Goal: Task Accomplishment & Management: Use online tool/utility

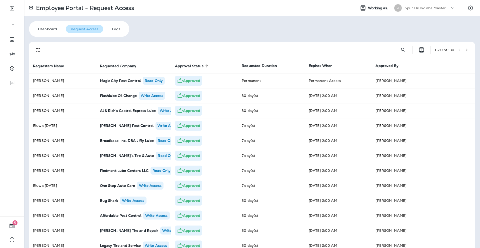
click at [231, 35] on div "Employee Portal - Request Access Working as: SO Spur Oil Inc dba MasterLube Das…" at bounding box center [252, 124] width 456 height 248
click at [470, 8] on button "Settings" at bounding box center [470, 8] width 9 height 9
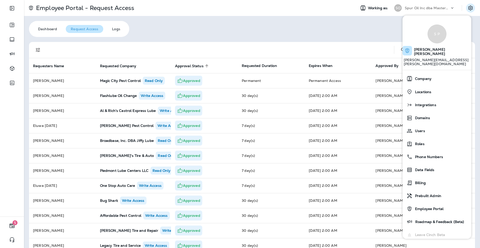
click at [424, 6] on p "Spur Oil Inc dba MasterLube" at bounding box center [427, 8] width 45 height 4
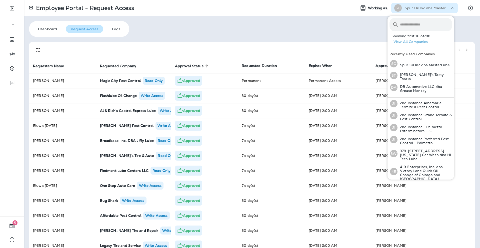
click at [422, 27] on input "text" at bounding box center [426, 24] width 52 height 13
click at [402, 25] on input "text" at bounding box center [426, 24] width 52 height 13
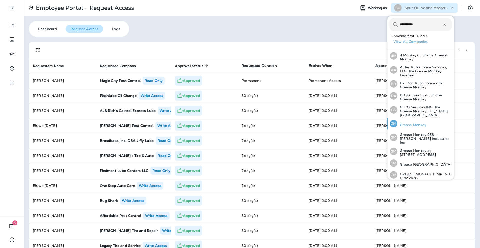
type input "**********"
click at [407, 123] on p "Grease Monkey" at bounding box center [412, 125] width 29 height 4
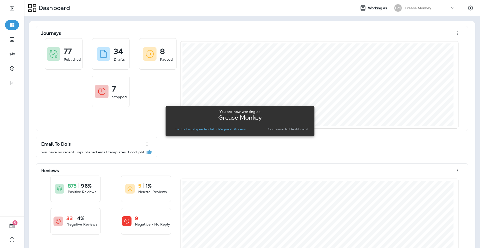
click at [280, 126] on button "Continue to Dashboard" at bounding box center [288, 129] width 45 height 7
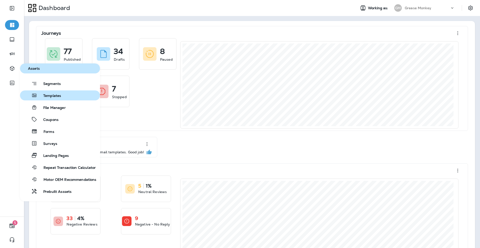
click at [60, 96] on span "Templates" at bounding box center [49, 96] width 24 height 5
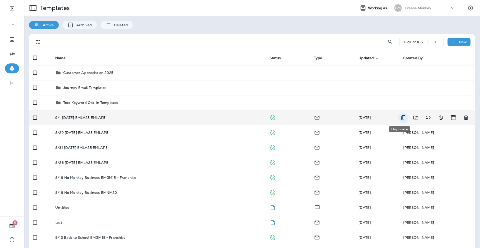
click at [400, 120] on icon "Duplicate" at bounding box center [403, 118] width 6 height 6
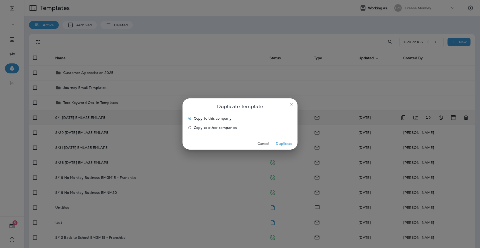
click at [210, 127] on span "Copy to other companies" at bounding box center [215, 128] width 43 height 4
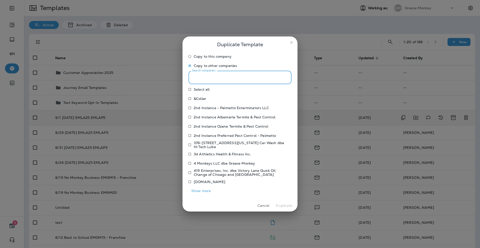
click at [205, 77] on input "Search companies" at bounding box center [240, 77] width 103 height 13
click at [217, 79] on label "Search companies" at bounding box center [207, 77] width 31 height 5
click at [217, 79] on input "Search companies" at bounding box center [240, 77] width 103 height 13
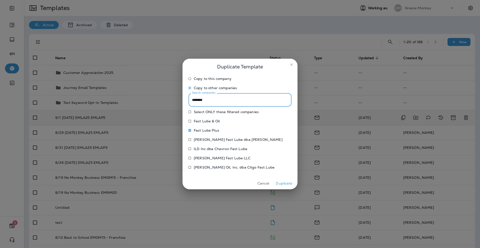
drag, startPoint x: 213, startPoint y: 101, endPoint x: 190, endPoint y: 101, distance: 23.0
click at [190, 101] on input "********" at bounding box center [240, 99] width 103 height 13
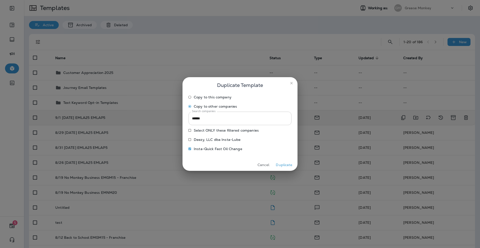
click at [218, 119] on input "******" at bounding box center [240, 118] width 103 height 13
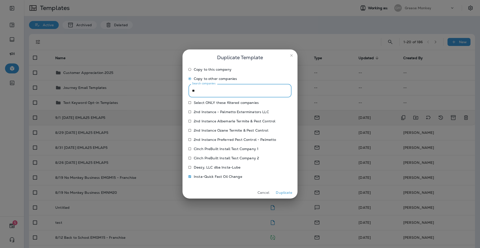
type input "*"
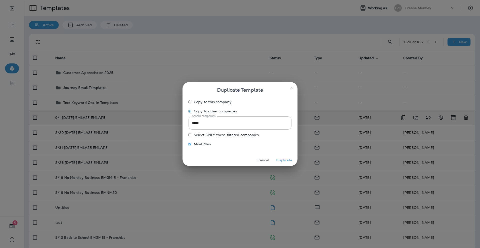
click at [214, 123] on input "*****" at bounding box center [240, 123] width 103 height 13
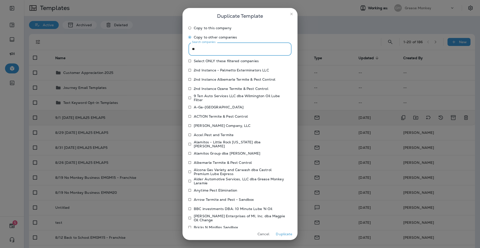
type input "*"
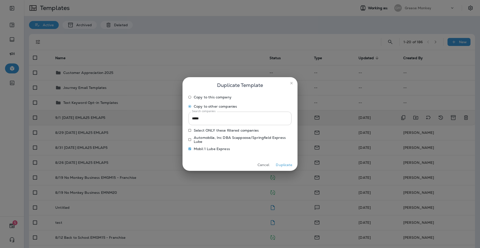
click at [209, 116] on input "*****" at bounding box center [240, 118] width 103 height 13
type input "*"
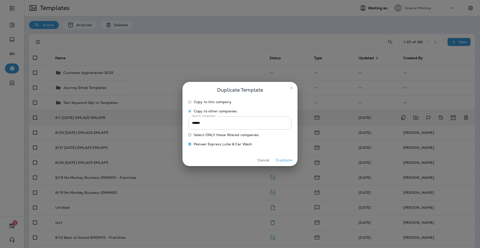
click at [214, 126] on input "******" at bounding box center [240, 123] width 103 height 13
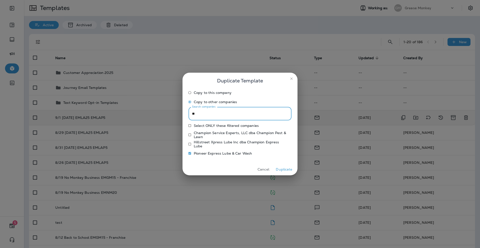
type input "*"
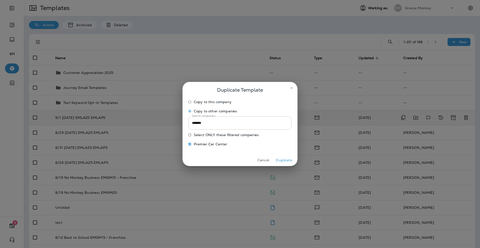
click at [220, 123] on input "*******" at bounding box center [240, 123] width 103 height 13
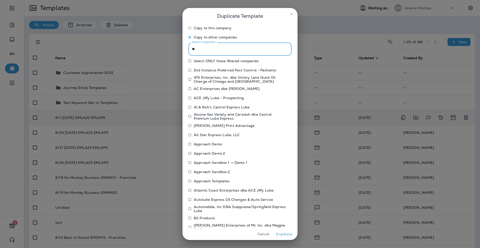
type input "*"
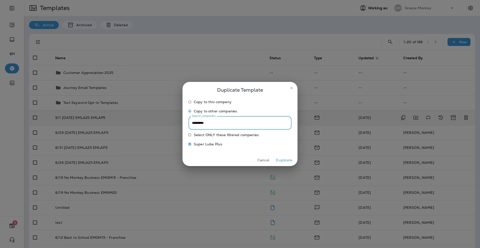
drag, startPoint x: 211, startPoint y: 123, endPoint x: 182, endPoint y: 123, distance: 29.3
click at [182, 123] on div "Duplicate Template Copy to this company Copy to other companies Search companie…" at bounding box center [240, 124] width 480 height 248
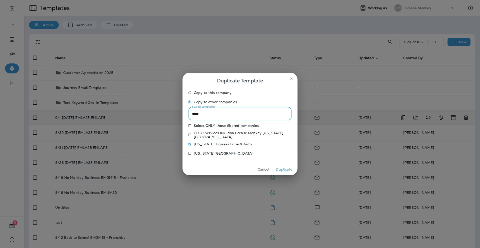
drag, startPoint x: 199, startPoint y: 113, endPoint x: 182, endPoint y: 116, distance: 17.1
click at [182, 116] on div "Duplicate Template Copy to this company Copy to other companies Search companie…" at bounding box center [240, 124] width 480 height 248
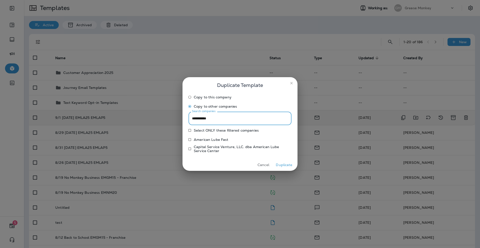
type input "**********"
click at [288, 165] on button "Duplicate" at bounding box center [284, 165] width 19 height 8
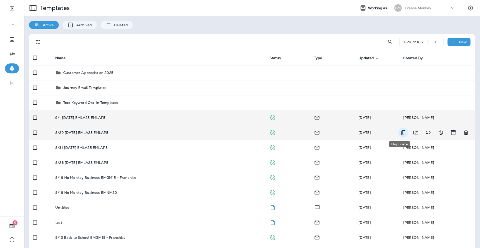
click at [401, 134] on icon "Duplicate" at bounding box center [403, 133] width 4 height 5
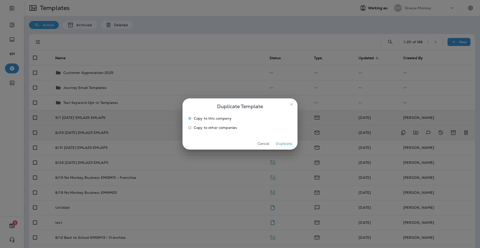
click at [224, 128] on span "Copy to other companies" at bounding box center [215, 128] width 43 height 4
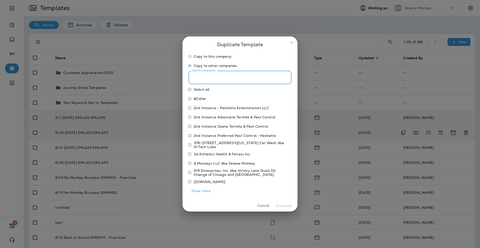
drag, startPoint x: 205, startPoint y: 76, endPoint x: 207, endPoint y: 74, distance: 2.7
click at [206, 75] on div "Search companies Search companies" at bounding box center [240, 77] width 103 height 13
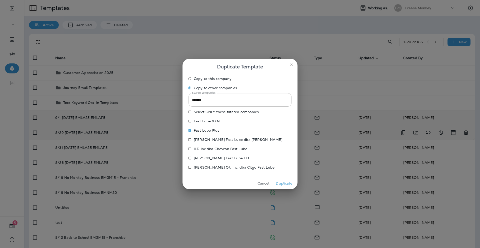
drag, startPoint x: 213, startPoint y: 99, endPoint x: 189, endPoint y: 99, distance: 24.8
click at [189, 99] on input "*******" at bounding box center [240, 99] width 103 height 13
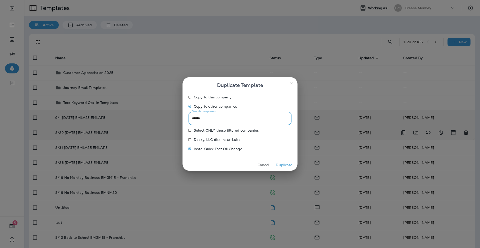
drag, startPoint x: 212, startPoint y: 117, endPoint x: 188, endPoint y: 118, distance: 23.5
click at [189, 118] on input "******" at bounding box center [240, 118] width 103 height 13
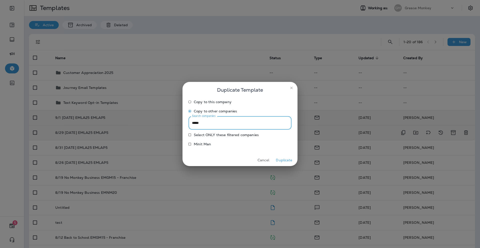
click at [198, 144] on p "Minit Man" at bounding box center [202, 144] width 17 height 4
drag, startPoint x: 209, startPoint y: 122, endPoint x: 172, endPoint y: 116, distance: 37.2
click at [172, 116] on div "Duplicate Template Copy to this company Copy to other companies Search companie…" at bounding box center [240, 124] width 480 height 248
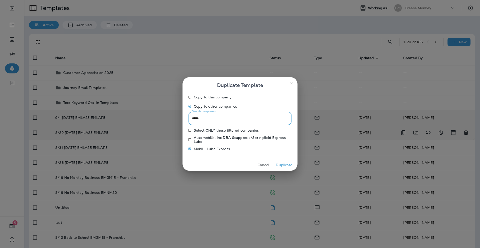
drag, startPoint x: 210, startPoint y: 120, endPoint x: 177, endPoint y: 119, distance: 32.8
click at [177, 119] on div "Duplicate Template Copy to this company Copy to other companies Search companie…" at bounding box center [240, 124] width 480 height 248
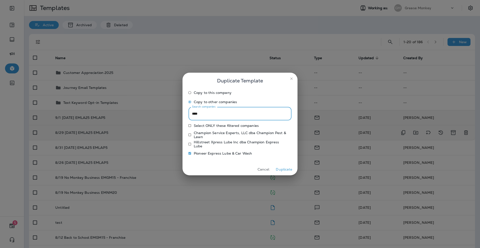
drag, startPoint x: 187, startPoint y: 116, endPoint x: 180, endPoint y: 115, distance: 6.8
click at [180, 115] on div "Duplicate Template Copy to this company Copy to other companies Search companie…" at bounding box center [240, 124] width 480 height 248
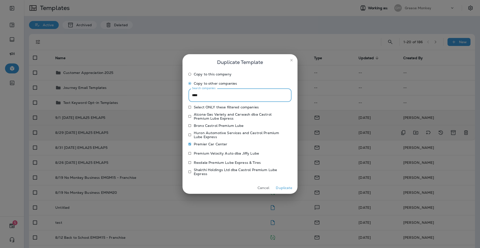
drag, startPoint x: 206, startPoint y: 95, endPoint x: 188, endPoint y: 95, distance: 18.8
click at [188, 95] on div "Copy to this company Copy to other companies Search companies **** Search compa…" at bounding box center [240, 126] width 115 height 112
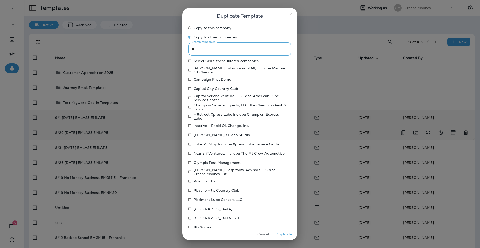
type input "*"
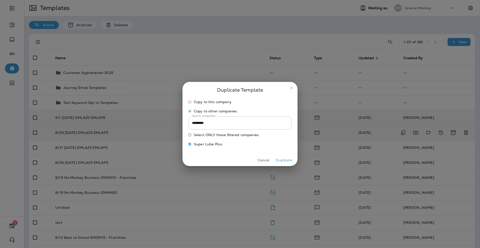
drag, startPoint x: 196, startPoint y: 125, endPoint x: 183, endPoint y: 123, distance: 12.5
click at [184, 123] on div "Copy to this company Copy to other companies Search companies ********* Search …" at bounding box center [240, 126] width 115 height 57
drag, startPoint x: 207, startPoint y: 124, endPoint x: 179, endPoint y: 122, distance: 28.1
click at [179, 122] on div "Duplicate Template Copy to this company Copy to other companies Search companie…" at bounding box center [240, 124] width 480 height 248
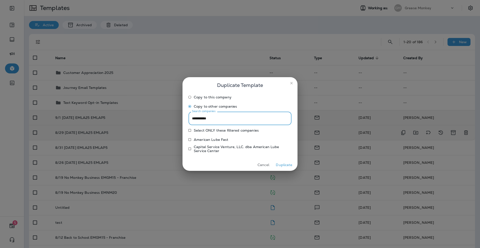
type input "**********"
click at [287, 164] on button "Duplicate" at bounding box center [284, 165] width 19 height 8
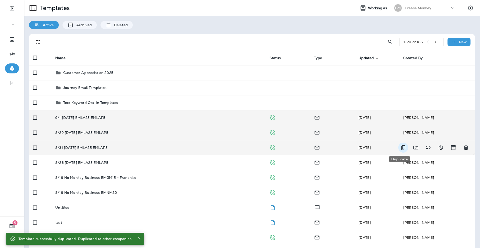
click at [401, 150] on icon "Duplicate" at bounding box center [403, 148] width 6 height 6
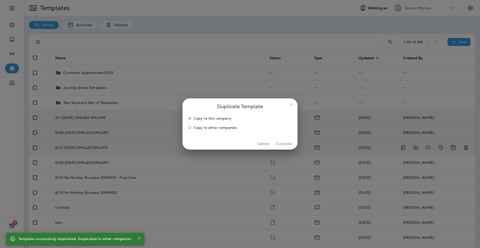
click at [223, 129] on span "Copy to other companies" at bounding box center [215, 128] width 43 height 4
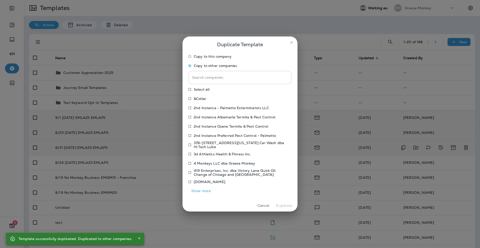
click at [199, 78] on input "Search companies" at bounding box center [240, 77] width 103 height 13
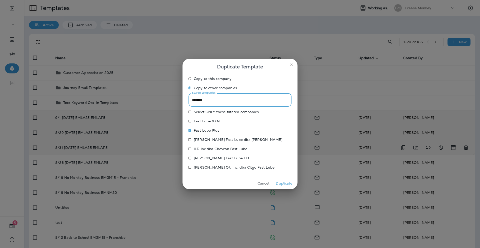
drag, startPoint x: 210, startPoint y: 102, endPoint x: 187, endPoint y: 98, distance: 23.3
click at [187, 98] on div "Copy to this company Copy to other companies Search companies ******** Search c…" at bounding box center [240, 126] width 115 height 103
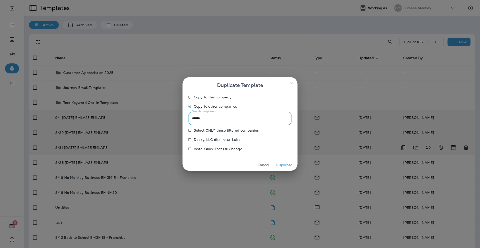
click at [207, 148] on p "Insta-Quick Fast Oil Change" at bounding box center [218, 149] width 49 height 4
drag, startPoint x: 211, startPoint y: 118, endPoint x: 176, endPoint y: 116, distance: 35.3
click at [176, 116] on div "Duplicate Template Copy to this company Copy to other companies Search companie…" at bounding box center [240, 124] width 480 height 248
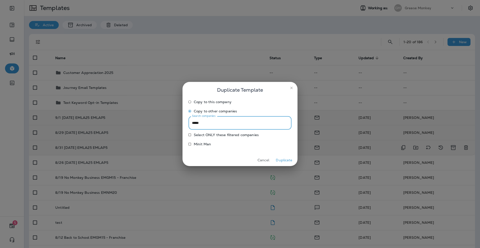
click at [210, 143] on p "Minit Man" at bounding box center [202, 144] width 17 height 4
drag, startPoint x: 209, startPoint y: 123, endPoint x: 175, endPoint y: 121, distance: 34.3
click at [175, 121] on div "Duplicate Template Copy to this company Copy to other companies Search companie…" at bounding box center [240, 124] width 480 height 248
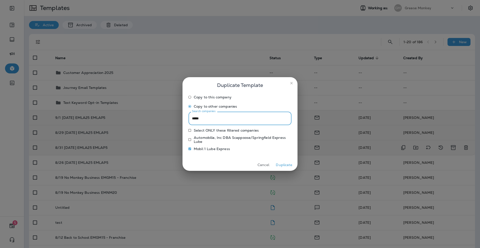
drag, startPoint x: 205, startPoint y: 120, endPoint x: 177, endPoint y: 118, distance: 28.1
click at [177, 118] on div "Duplicate Template Copy to this company Copy to other companies Search companie…" at bounding box center [240, 124] width 480 height 248
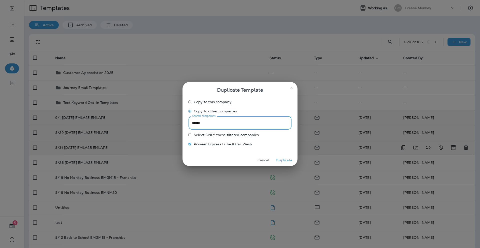
drag, startPoint x: 214, startPoint y: 125, endPoint x: 175, endPoint y: 118, distance: 39.9
click at [175, 118] on div "Duplicate Template Copy to this company Copy to other companies Search companie…" at bounding box center [240, 124] width 480 height 248
click at [196, 145] on p "Premier Car Center" at bounding box center [211, 144] width 34 height 4
drag, startPoint x: 219, startPoint y: 121, endPoint x: 173, endPoint y: 122, distance: 46.5
click at [173, 122] on div "Duplicate Template Copy to this company Copy to other companies Search companie…" at bounding box center [240, 124] width 480 height 248
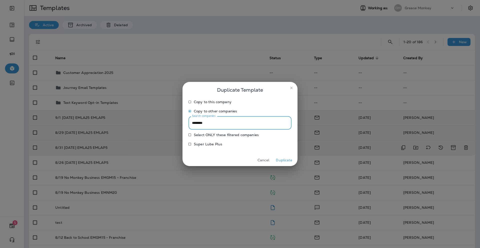
click at [203, 145] on p "Super Lube Plus" at bounding box center [208, 144] width 29 height 4
drag, startPoint x: 205, startPoint y: 123, endPoint x: 186, endPoint y: 122, distance: 19.6
click at [186, 122] on div "Copy to this company Copy to other companies Search companies ******** Search c…" at bounding box center [240, 126] width 115 height 57
type input "*"
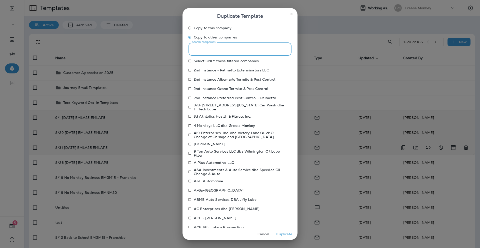
type input "*"
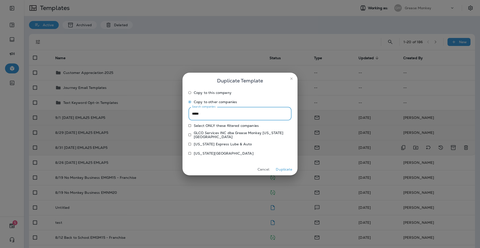
click at [194, 145] on p "[US_STATE] Express Lube & Auto" at bounding box center [223, 144] width 58 height 4
drag, startPoint x: 210, startPoint y: 114, endPoint x: 186, endPoint y: 114, distance: 24.3
click at [186, 115] on div "Copy to this company Copy to other companies Search companies ***** Search comp…" at bounding box center [240, 126] width 115 height 75
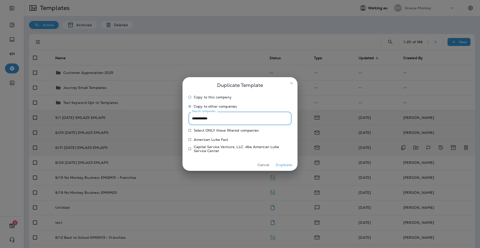
type input "**********"
click at [206, 140] on p "American Lube Fast" at bounding box center [211, 140] width 35 height 4
click at [284, 167] on button "Duplicate" at bounding box center [284, 165] width 19 height 8
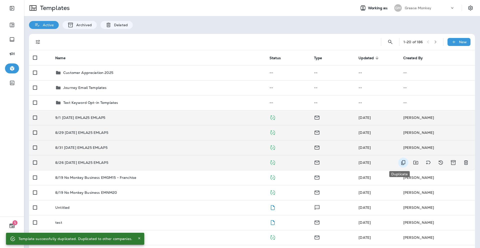
click at [400, 163] on icon "Duplicate" at bounding box center [403, 163] width 6 height 6
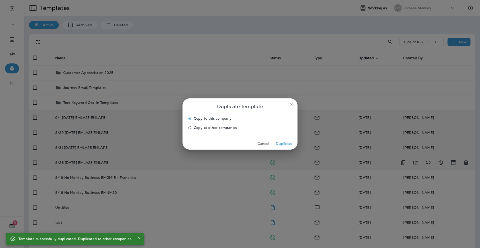
click at [212, 127] on span "Copy to other companies" at bounding box center [215, 128] width 43 height 4
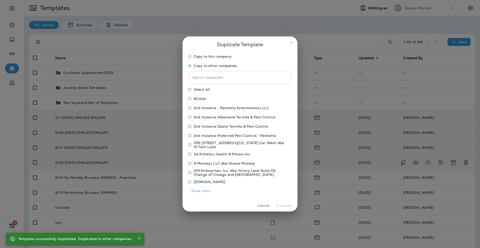
click at [222, 76] on input "Search companies" at bounding box center [240, 77] width 103 height 13
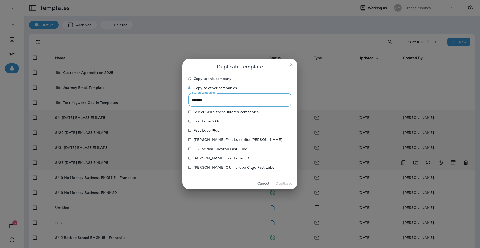
click at [206, 132] on p "Fast Lube Plus" at bounding box center [207, 131] width 26 height 4
drag, startPoint x: 218, startPoint y: 104, endPoint x: 176, endPoint y: 96, distance: 42.8
click at [176, 96] on div "Duplicate Template Copy to this company Copy to other companies Search companie…" at bounding box center [240, 124] width 480 height 248
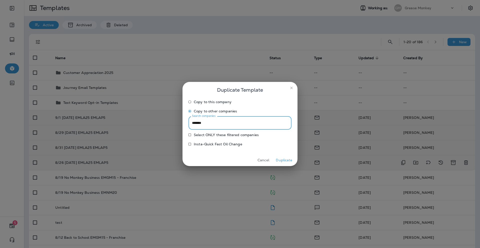
click at [206, 143] on p "Insta-Quick Fast Oil Change" at bounding box center [218, 144] width 49 height 4
drag, startPoint x: 215, startPoint y: 121, endPoint x: 185, endPoint y: 118, distance: 29.9
click at [185, 118] on div "Copy to this company Copy to other companies Search companies ******* Search co…" at bounding box center [240, 126] width 115 height 57
click at [196, 143] on p "Minit Man" at bounding box center [202, 144] width 17 height 4
drag, startPoint x: 207, startPoint y: 123, endPoint x: 184, endPoint y: 121, distance: 23.9
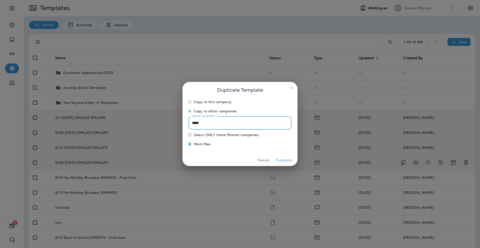
click at [184, 121] on div "Copy to this company Copy to other companies Search companies ***** Search comp…" at bounding box center [240, 126] width 115 height 57
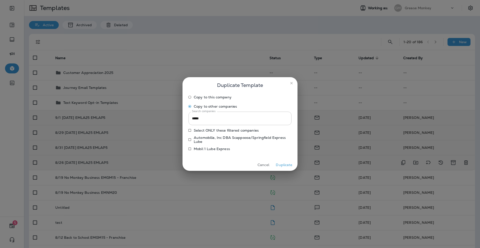
click at [202, 149] on p "Mobil 1 Lube Express" at bounding box center [212, 149] width 36 height 4
drag, startPoint x: 208, startPoint y: 119, endPoint x: 186, endPoint y: 117, distance: 22.4
click at [186, 117] on div "Copy to this company Copy to other companies Search companies ***** Search comp…" at bounding box center [240, 126] width 115 height 66
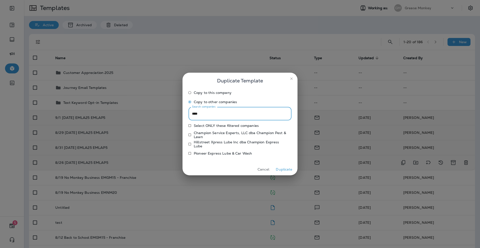
click at [204, 153] on p "Pioneer Express Lube & Car Wash" at bounding box center [223, 154] width 58 height 4
click at [172, 109] on div "Duplicate Template Copy to this company Copy to other companies Search companie…" at bounding box center [240, 124] width 480 height 248
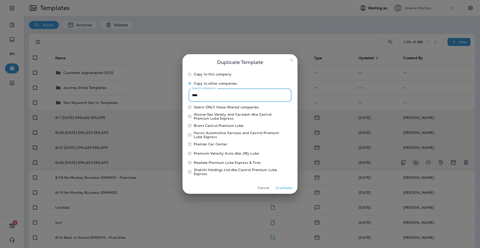
click at [196, 143] on p "Premier Car Center" at bounding box center [211, 144] width 34 height 4
drag, startPoint x: 206, startPoint y: 94, endPoint x: 187, endPoint y: 94, distance: 19.0
click at [187, 94] on div "Copy to this company Copy to other companies Search companies **** Search compa…" at bounding box center [240, 126] width 115 height 112
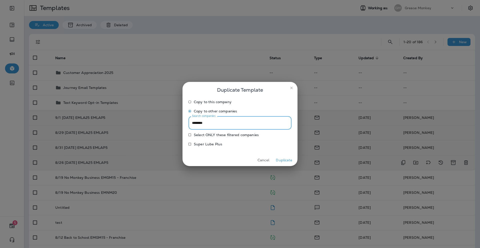
click at [216, 145] on p "Super Lube Plus" at bounding box center [208, 144] width 29 height 4
drag, startPoint x: 213, startPoint y: 126, endPoint x: 167, endPoint y: 119, distance: 46.6
click at [167, 119] on div "Duplicate Template Copy to this company Copy to other companies Search companie…" at bounding box center [240, 124] width 480 height 248
click at [231, 144] on p "[US_STATE] Express Lube & Auto" at bounding box center [223, 144] width 58 height 4
drag, startPoint x: 216, startPoint y: 125, endPoint x: 180, endPoint y: 122, distance: 36.8
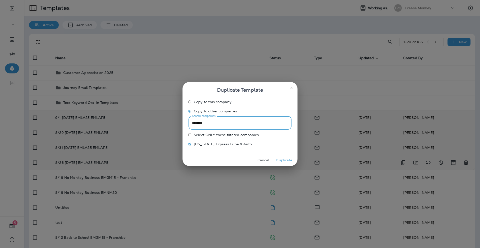
click at [180, 122] on div "Duplicate Template Copy to this company Copy to other companies Search companie…" at bounding box center [240, 124] width 480 height 248
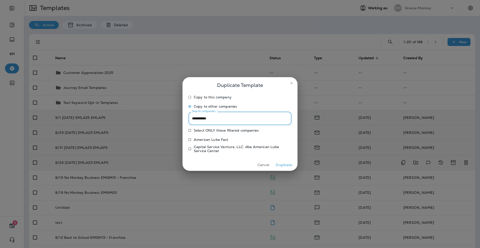
type input "**********"
click at [202, 139] on p "American Lube Fast" at bounding box center [211, 140] width 35 height 4
click at [286, 163] on button "Duplicate" at bounding box center [284, 165] width 19 height 8
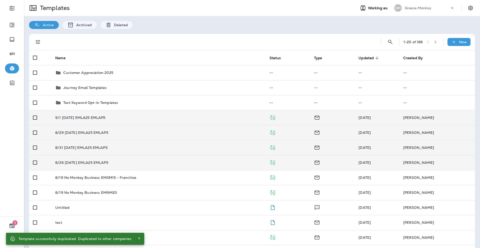
click at [422, 9] on p "Grease Monkey" at bounding box center [418, 8] width 27 height 4
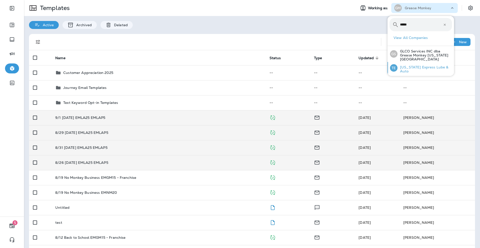
type input "*****"
click at [422, 65] on p "[US_STATE] Express Lube & Auto" at bounding box center [425, 69] width 55 height 8
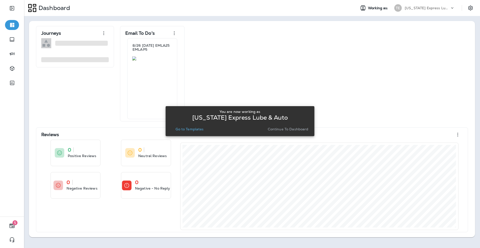
click at [196, 129] on p "Go to Templates" at bounding box center [190, 129] width 28 height 4
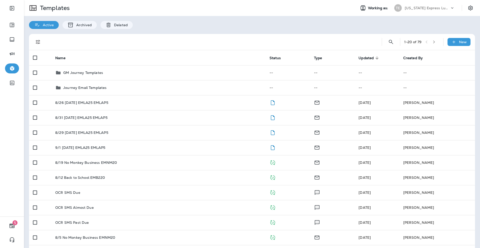
click at [425, 8] on p "[US_STATE] Express Lube & Auto" at bounding box center [427, 8] width 45 height 4
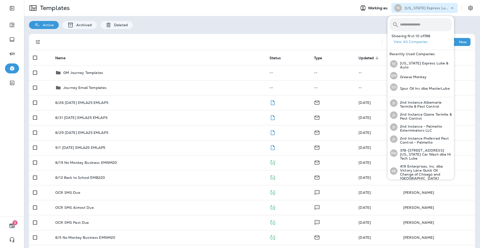
type input "*"
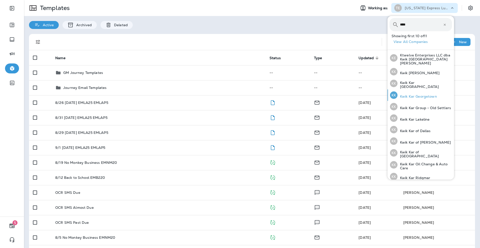
scroll to position [0, 0]
type input "*"
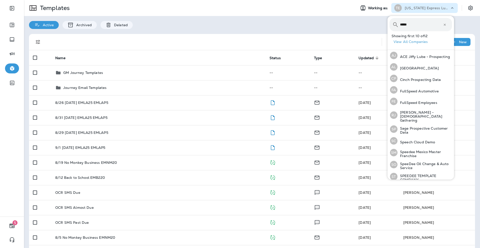
scroll to position [0, 0]
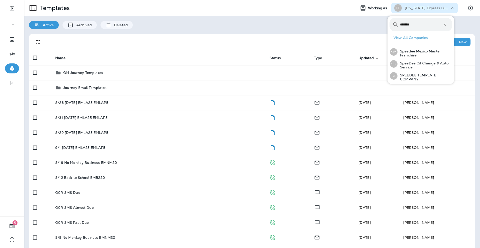
drag, startPoint x: 418, startPoint y: 24, endPoint x: 398, endPoint y: 24, distance: 20.3
click at [398, 24] on div "​ ******* ​ ​" at bounding box center [421, 24] width 63 height 13
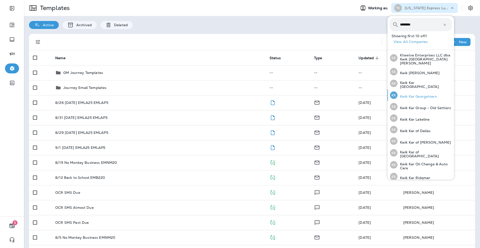
scroll to position [0, 0]
type input "********"
click at [444, 24] on icon at bounding box center [445, 25] width 2 height 2
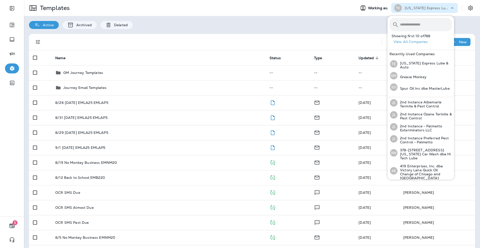
click at [355, 27] on div "Active Archived Deleted" at bounding box center [252, 22] width 456 height 13
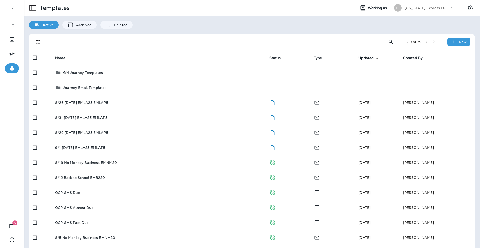
click at [416, 6] on div "[US_STATE] Express Lube & Auto" at bounding box center [427, 8] width 45 height 8
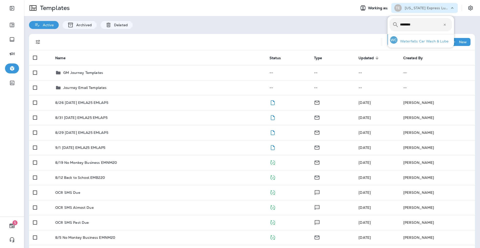
type input "********"
click at [424, 40] on p "Waterfalls Car Wash & Lube" at bounding box center [423, 41] width 51 height 4
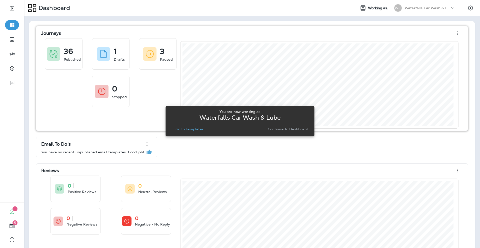
drag, startPoint x: 284, startPoint y: 130, endPoint x: 285, endPoint y: 128, distance: 2.9
click at [284, 130] on p "Continue to Dashboard" at bounding box center [288, 129] width 41 height 4
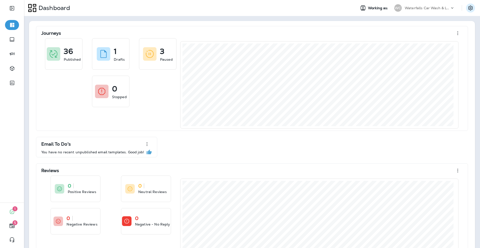
click at [468, 8] on icon "Settings" at bounding box center [471, 8] width 6 height 6
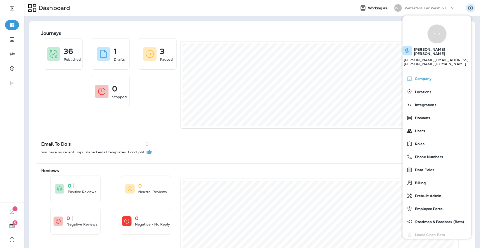
click at [443, 74] on div "Company" at bounding box center [437, 79] width 65 height 10
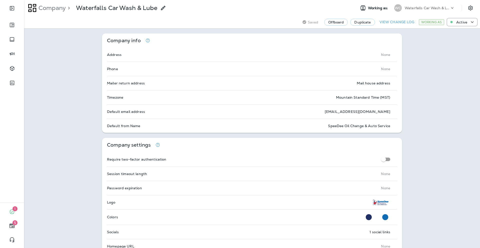
click at [419, 7] on p "Waterfalls Car Wash & Lube" at bounding box center [427, 8] width 45 height 4
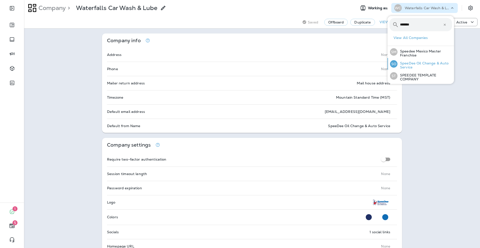
type input "*******"
click at [404, 63] on p "SpeeDee Oil Change & Auto Service" at bounding box center [425, 65] width 55 height 8
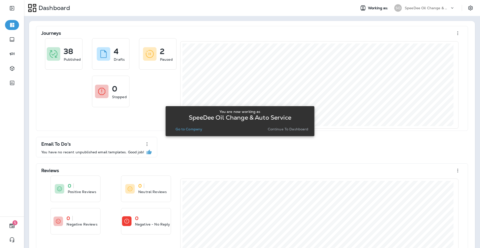
click at [275, 128] on p "Continue to Dashboard" at bounding box center [288, 129] width 41 height 4
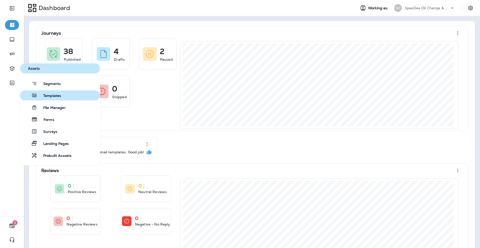
click at [48, 92] on button "Templates" at bounding box center [60, 96] width 80 height 10
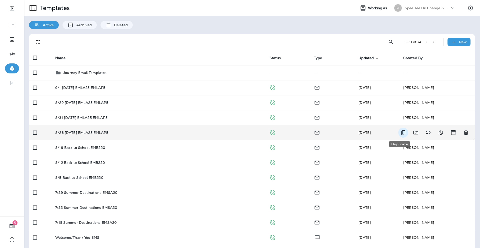
click at [401, 133] on icon "Duplicate" at bounding box center [403, 133] width 4 height 5
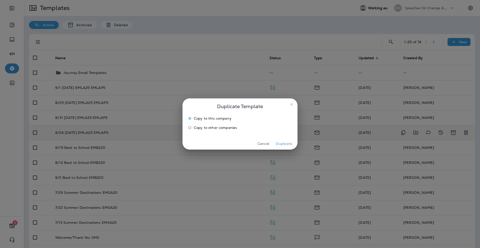
click at [224, 127] on span "Copy to other companies" at bounding box center [215, 128] width 43 height 4
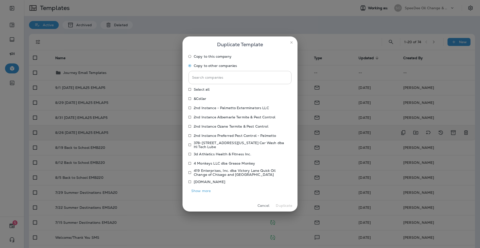
click at [218, 78] on input "Search companies" at bounding box center [240, 77] width 103 height 13
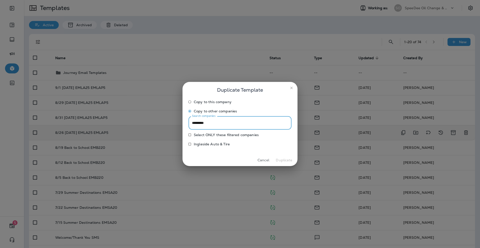
click at [197, 144] on p "Ingleside Auto & Tire" at bounding box center [212, 144] width 36 height 4
drag, startPoint x: 225, startPoint y: 125, endPoint x: 185, endPoint y: 120, distance: 40.5
click at [185, 120] on div "Copy to this company Copy to other companies Search companies ********* Search …" at bounding box center [240, 126] width 115 height 57
type input "*******"
click at [200, 145] on p "Waterfalls Car Wash & Lube" at bounding box center [218, 144] width 49 height 4
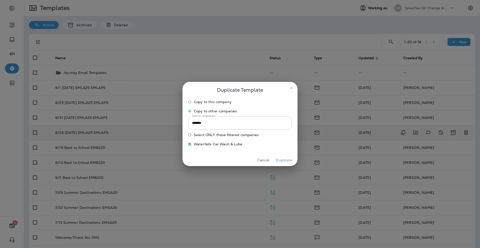
click at [282, 159] on button "Duplicate" at bounding box center [284, 161] width 19 height 8
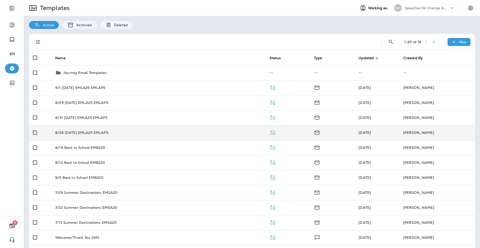
click at [418, 8] on p "SpeeDee Oil Change & Auto Service" at bounding box center [427, 8] width 45 height 4
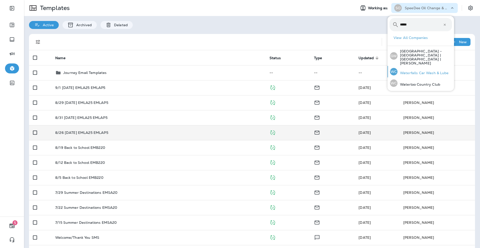
type input "*****"
click at [412, 66] on div "WC Waterfalls Car Wash & Lube" at bounding box center [419, 72] width 63 height 12
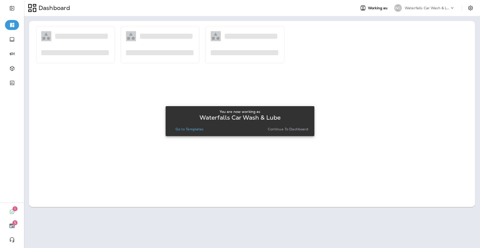
click at [194, 127] on button "Go to Templates" at bounding box center [190, 129] width 32 height 7
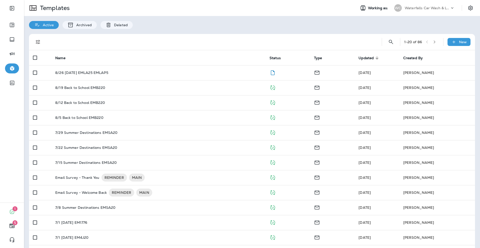
click at [427, 9] on p "Waterfalls Car Wash & Lube" at bounding box center [427, 8] width 45 height 4
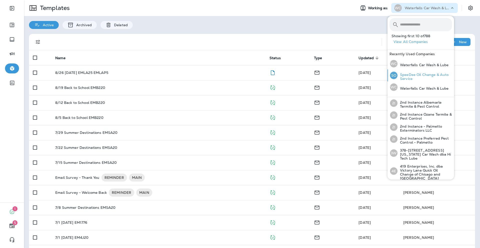
click at [424, 75] on p "SpeeDee Oil Change & Auto Service" at bounding box center [425, 77] width 55 height 8
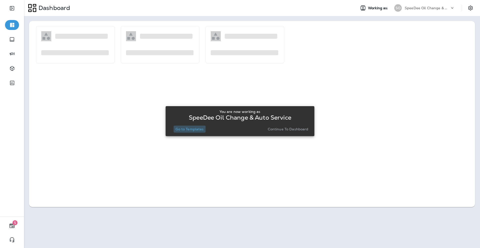
click at [190, 129] on p "Go to Templates" at bounding box center [190, 129] width 28 height 4
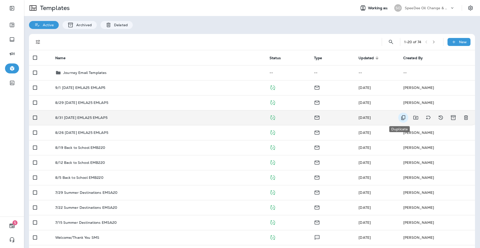
click at [401, 117] on icon "Duplicate" at bounding box center [403, 118] width 6 height 6
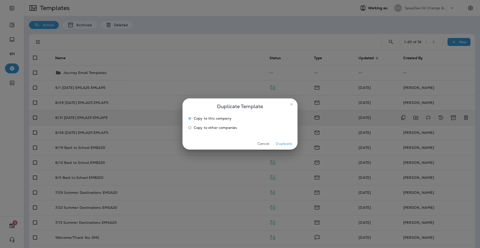
click at [221, 128] on span "Copy to other companies" at bounding box center [215, 128] width 43 height 4
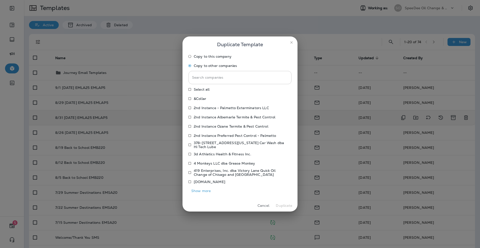
click at [201, 81] on input "Search companies" at bounding box center [240, 77] width 103 height 13
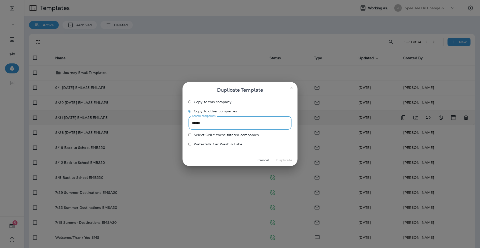
click at [206, 144] on p "Waterfalls Car Wash & Lube" at bounding box center [218, 144] width 49 height 4
drag, startPoint x: 208, startPoint y: 125, endPoint x: 186, endPoint y: 121, distance: 21.5
click at [186, 121] on div "Copy to this company Copy to other companies Search companies ****** Search com…" at bounding box center [240, 126] width 115 height 57
type input "*****"
click at [203, 144] on p "Ingleside Auto & Tire" at bounding box center [212, 144] width 36 height 4
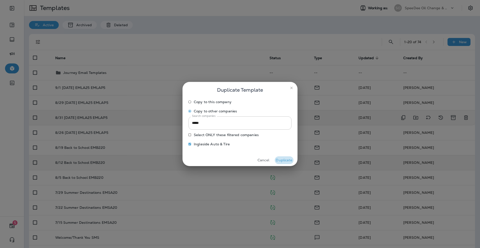
click at [283, 160] on button "Duplicate" at bounding box center [284, 161] width 19 height 8
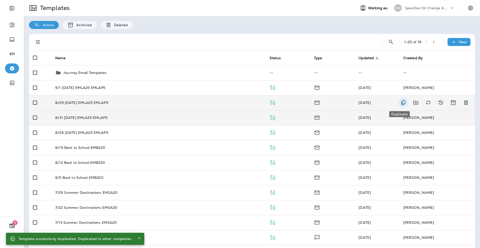
click at [401, 102] on icon "Duplicate" at bounding box center [403, 103] width 6 height 6
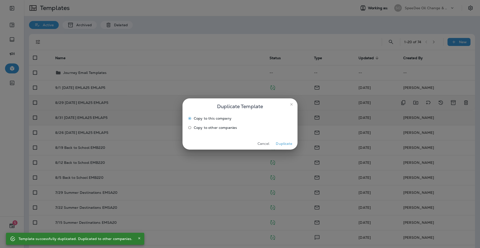
click at [223, 126] on span "Copy to other companies" at bounding box center [215, 128] width 43 height 4
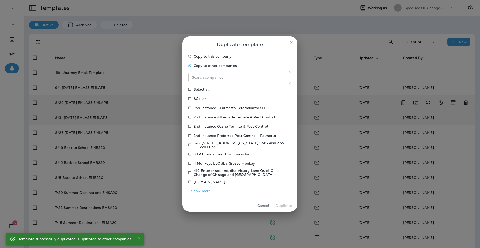
click at [216, 80] on input "Search companies" at bounding box center [240, 77] width 103 height 13
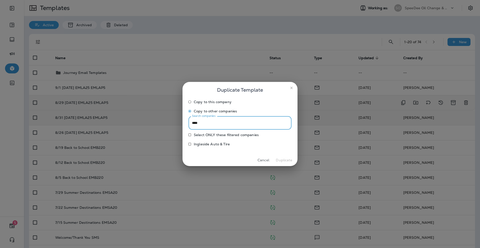
click at [209, 145] on p "Ingleside Auto & Tire" at bounding box center [212, 144] width 36 height 4
drag, startPoint x: 192, startPoint y: 124, endPoint x: 175, endPoint y: 124, distance: 17.5
click at [175, 124] on div "Duplicate Template Copy to this company Copy to other companies Search companie…" at bounding box center [240, 124] width 480 height 248
type input "*******"
click at [210, 143] on p "Waterfalls Car Wash & Lube" at bounding box center [218, 144] width 49 height 4
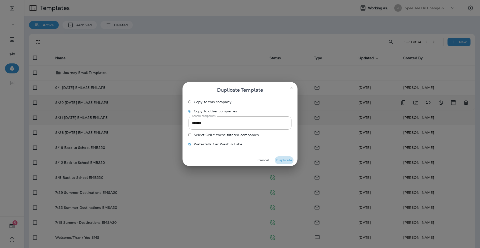
click at [287, 161] on button "Duplicate" at bounding box center [284, 161] width 19 height 8
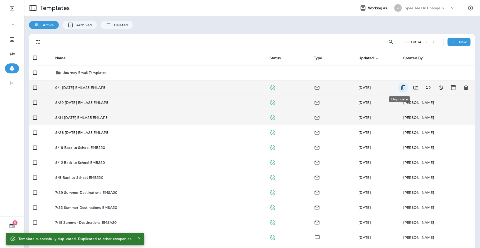
click at [400, 88] on icon "Duplicate" at bounding box center [403, 88] width 6 height 6
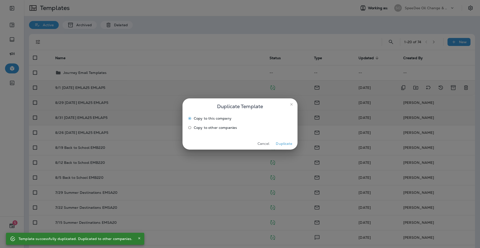
click at [211, 127] on span "Copy to other companies" at bounding box center [215, 128] width 43 height 4
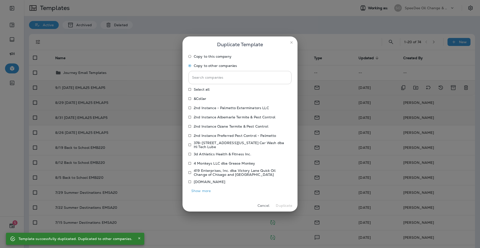
click at [204, 80] on input "Search companies" at bounding box center [240, 77] width 103 height 13
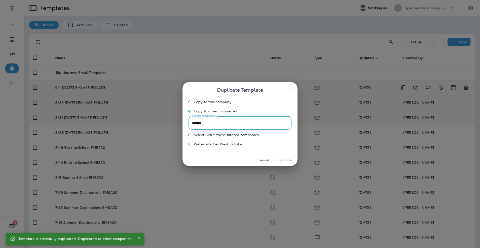
click at [214, 143] on p "Waterfalls Car Wash & Lube" at bounding box center [218, 144] width 49 height 4
drag, startPoint x: 215, startPoint y: 123, endPoint x: 186, endPoint y: 122, distance: 29.5
click at [186, 122] on div "Copy to this company Copy to other companies Search companies ******* Search co…" at bounding box center [240, 126] width 115 height 57
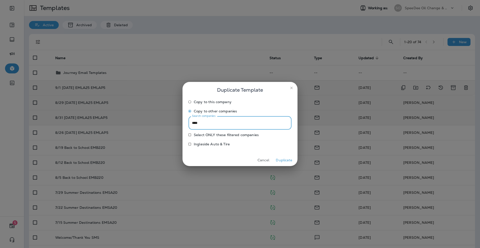
type input "****"
click at [195, 142] on p "Ingleside Auto & Tire" at bounding box center [212, 144] width 36 height 4
click at [281, 158] on button "Duplicate" at bounding box center [284, 161] width 19 height 8
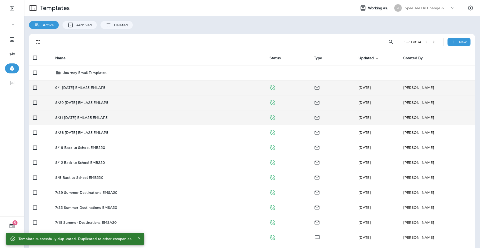
drag, startPoint x: 416, startPoint y: 5, endPoint x: 416, endPoint y: 8, distance: 2.5
click at [416, 5] on div "SpeeDee Oil Change & Auto Service" at bounding box center [427, 8] width 45 height 8
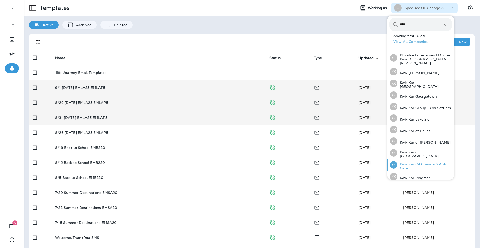
type input "****"
click at [432, 162] on p "Kwik Kar Oil Change & Auto Care" at bounding box center [425, 166] width 55 height 8
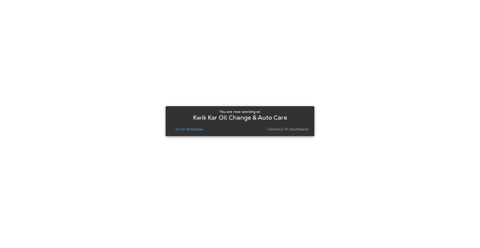
click at [194, 131] on p "Go to Templates" at bounding box center [190, 129] width 28 height 4
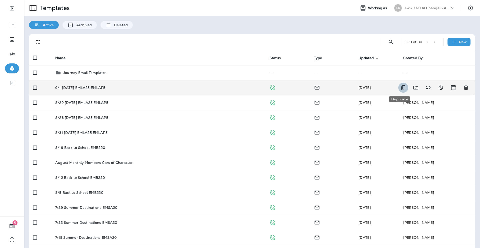
click at [400, 87] on icon "Duplicate" at bounding box center [403, 88] width 6 height 6
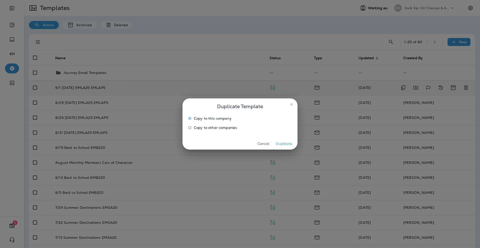
click at [217, 127] on span "Copy to other companies" at bounding box center [215, 128] width 43 height 4
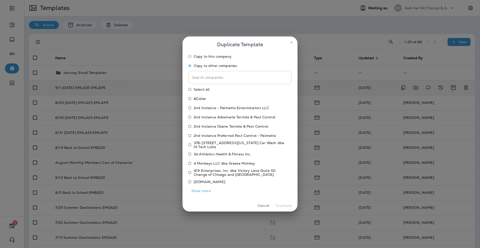
click at [214, 78] on input "Search companies" at bounding box center [240, 77] width 103 height 13
click at [238, 80] on input "Search companies" at bounding box center [240, 77] width 103 height 13
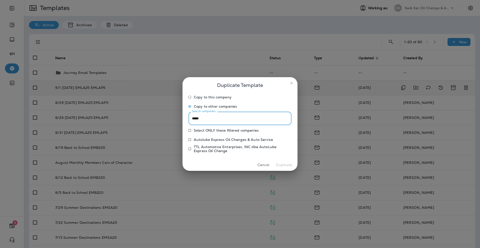
type input "*****"
click at [290, 82] on icon "close" at bounding box center [292, 83] width 4 height 4
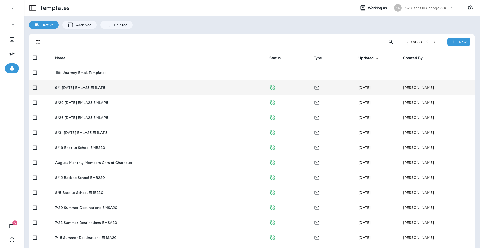
click at [423, 9] on p "Kwik Kar Oil Change & Auto Care" at bounding box center [427, 8] width 45 height 4
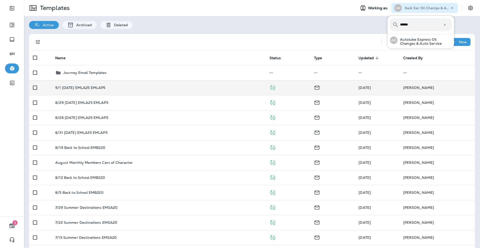
type input "******"
click at [337, 24] on div "Active Archived Deleted" at bounding box center [252, 22] width 456 height 13
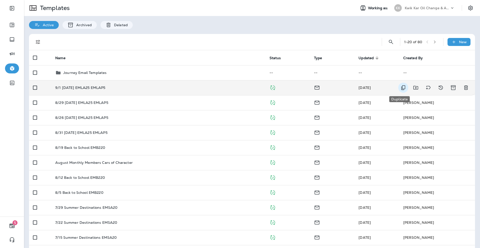
click at [400, 88] on icon "Duplicate" at bounding box center [403, 88] width 6 height 6
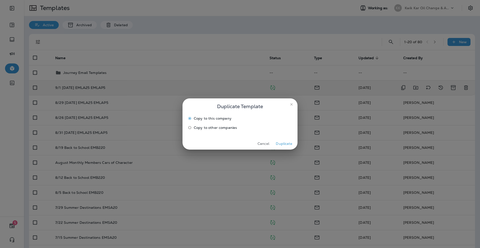
click at [211, 129] on span "Copy to other companies" at bounding box center [215, 128] width 43 height 4
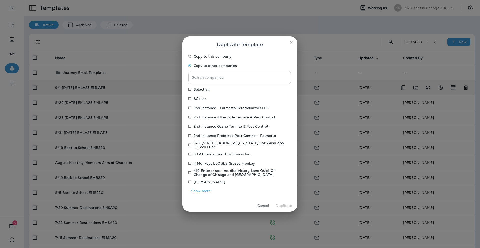
click at [250, 75] on input "Search companies" at bounding box center [240, 77] width 103 height 13
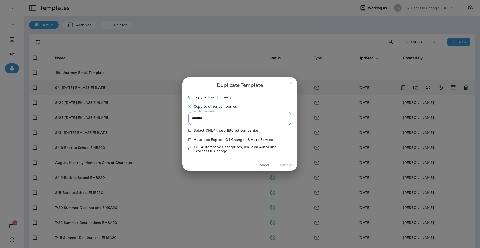
type input "********"
click at [254, 140] on p "Autolube Express Oil Changes & Auto Service" at bounding box center [233, 140] width 79 height 4
click at [288, 165] on button "Duplicate" at bounding box center [284, 165] width 19 height 8
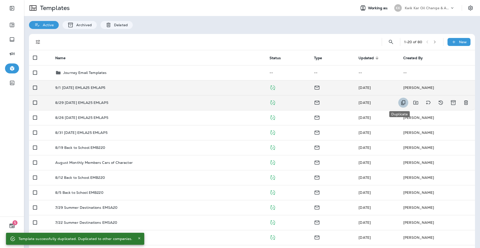
click at [398, 103] on button "Duplicate" at bounding box center [403, 103] width 10 height 10
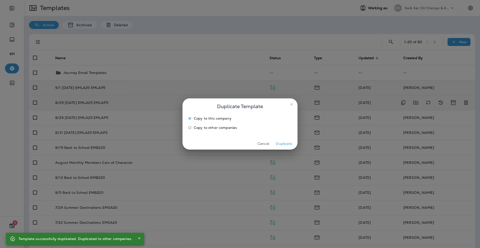
click at [233, 127] on span "Copy to other companies" at bounding box center [215, 128] width 43 height 4
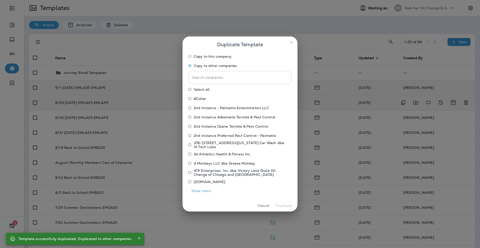
click at [222, 76] on input "Search companies" at bounding box center [240, 77] width 103 height 13
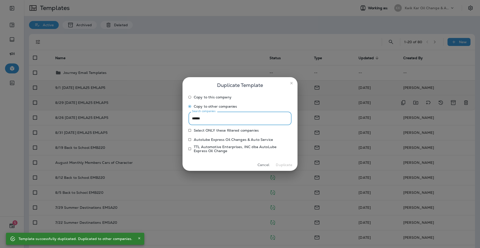
type input "******"
click at [213, 140] on p "Autolube Express Oil Changes & Auto Service" at bounding box center [233, 140] width 79 height 4
click at [282, 165] on button "Duplicate" at bounding box center [284, 165] width 19 height 8
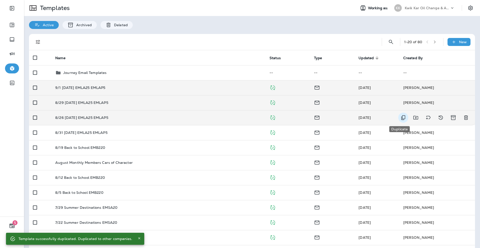
click at [401, 117] on icon "Duplicate" at bounding box center [403, 118] width 6 height 6
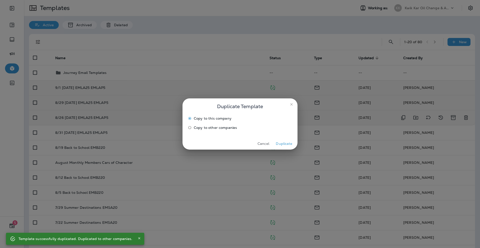
drag, startPoint x: 223, startPoint y: 128, endPoint x: 229, endPoint y: 128, distance: 6.3
click at [224, 128] on span "Copy to other companies" at bounding box center [215, 128] width 43 height 4
click at [223, 130] on label "Copy to other companies" at bounding box center [237, 128] width 102 height 8
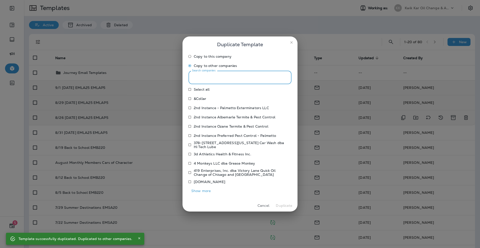
click at [210, 77] on input "Search companies" at bounding box center [240, 77] width 103 height 13
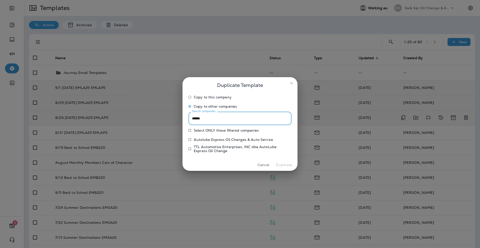
type input "******"
click at [208, 139] on p "Autolube Express Oil Changes & Auto Service" at bounding box center [233, 140] width 79 height 4
click at [283, 165] on button "Duplicate" at bounding box center [284, 165] width 19 height 8
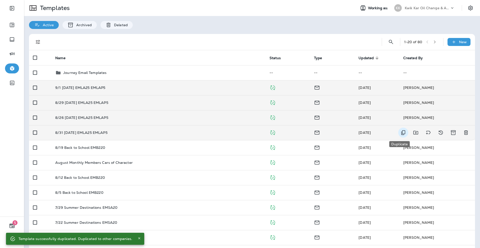
click at [400, 132] on icon "Duplicate" at bounding box center [403, 133] width 6 height 6
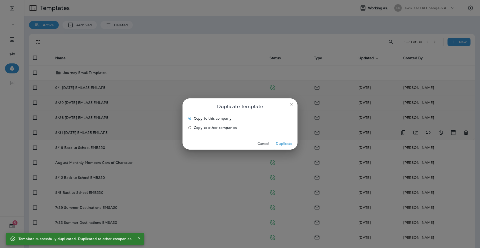
click at [222, 127] on span "Copy to other companies" at bounding box center [215, 128] width 43 height 4
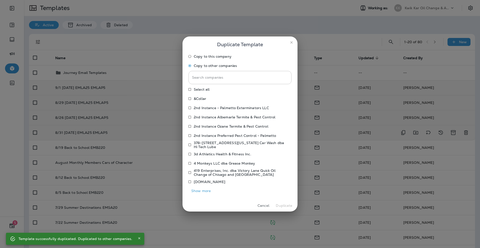
click at [207, 75] on div "Search companies Search companies" at bounding box center [240, 77] width 103 height 13
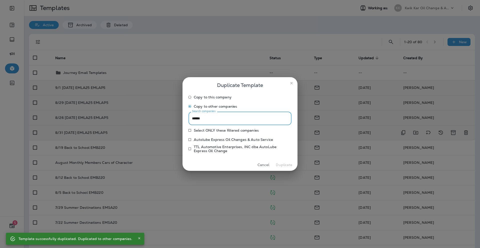
type input "******"
click at [217, 139] on p "Autolube Express Oil Changes & Auto Service" at bounding box center [233, 140] width 79 height 4
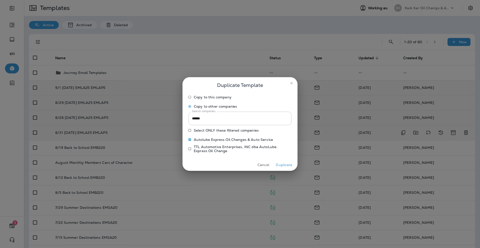
drag, startPoint x: 284, startPoint y: 165, endPoint x: 297, endPoint y: 169, distance: 13.4
click at [285, 165] on button "Duplicate" at bounding box center [284, 165] width 19 height 8
